Goal: Check status

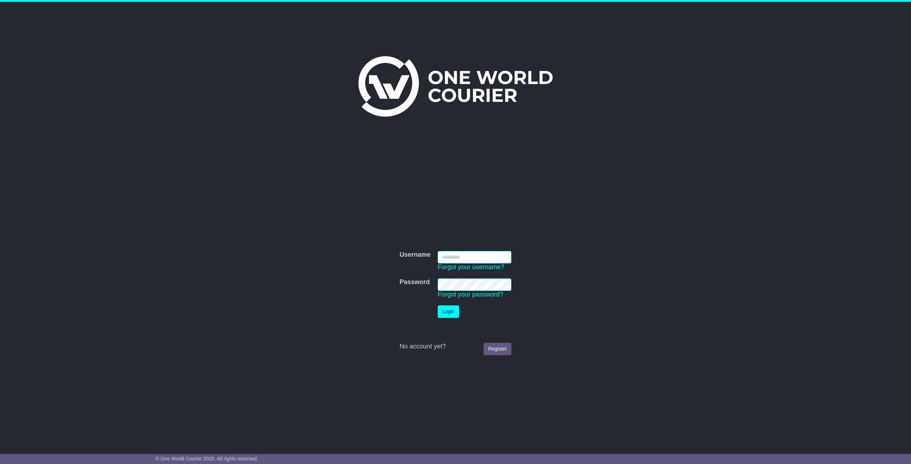
click at [438, 306] on button "Login" at bounding box center [448, 312] width 21 height 12
drag, startPoint x: 512, startPoint y: 308, endPoint x: 469, endPoint y: 263, distance: 62.4
click at [469, 263] on input "Username" at bounding box center [475, 257] width 74 height 12
click button "Login" at bounding box center [448, 312] width 21 height 12
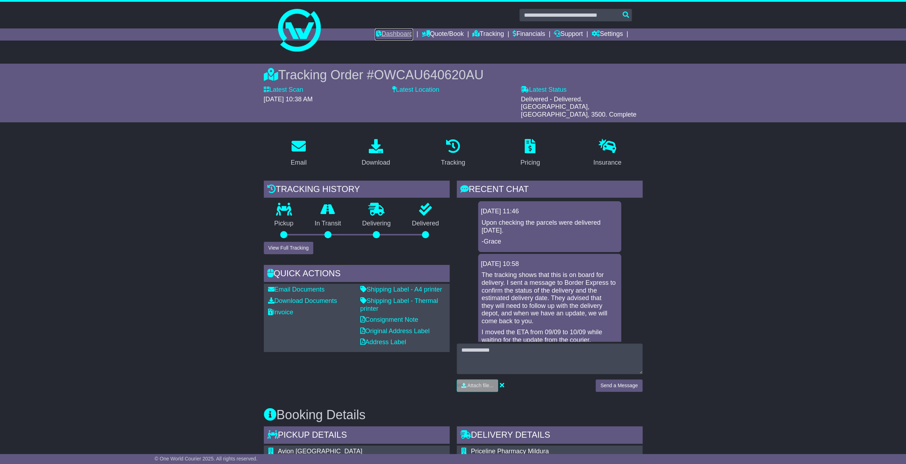
click at [375, 35] on icon at bounding box center [378, 33] width 7 height 6
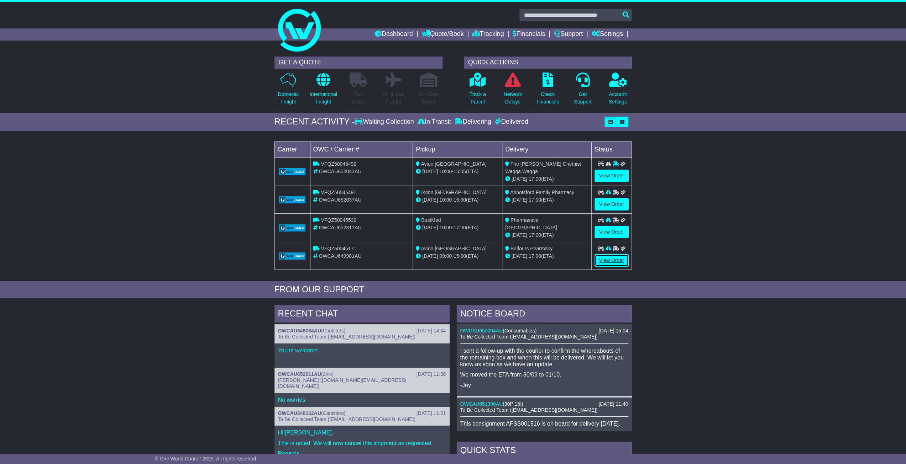
click at [618, 259] on link "View Order" at bounding box center [611, 260] width 34 height 12
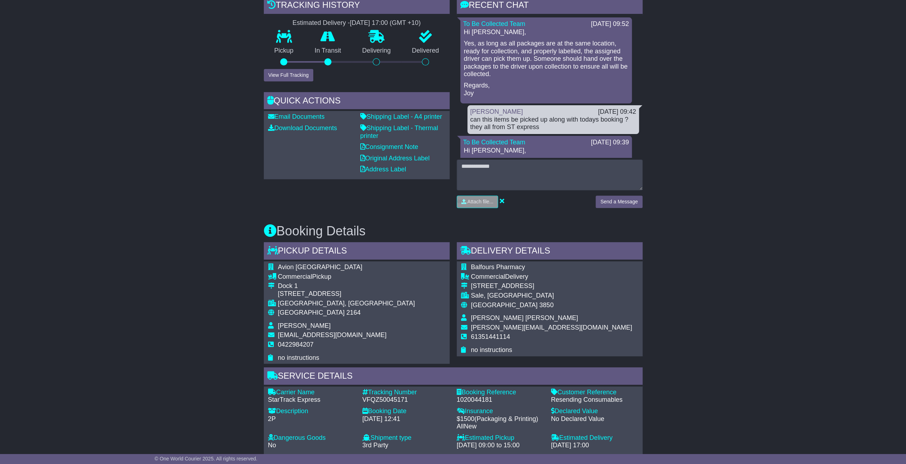
scroll to position [178, 0]
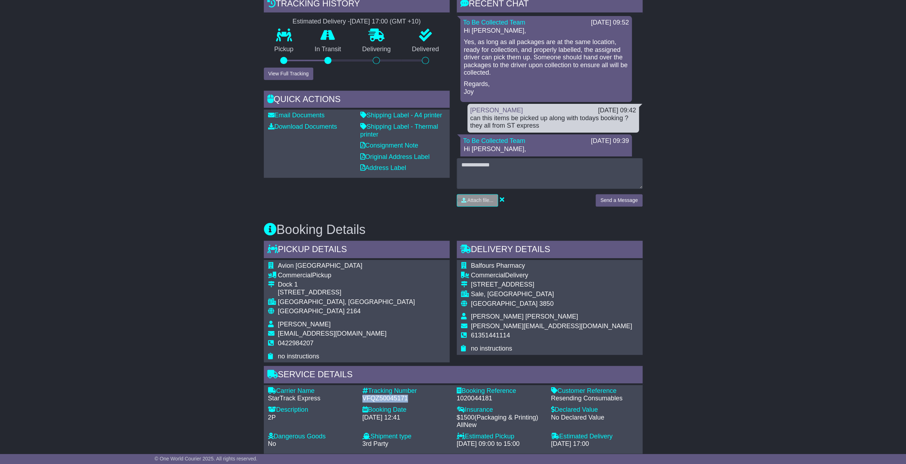
drag, startPoint x: 409, startPoint y: 398, endPoint x: 362, endPoint y: 399, distance: 47.0
click at [362, 399] on div "VFQZ50045171" at bounding box center [405, 399] width 87 height 8
copy div "VFQZ50045171"
